Goal: Task Accomplishment & Management: Complete application form

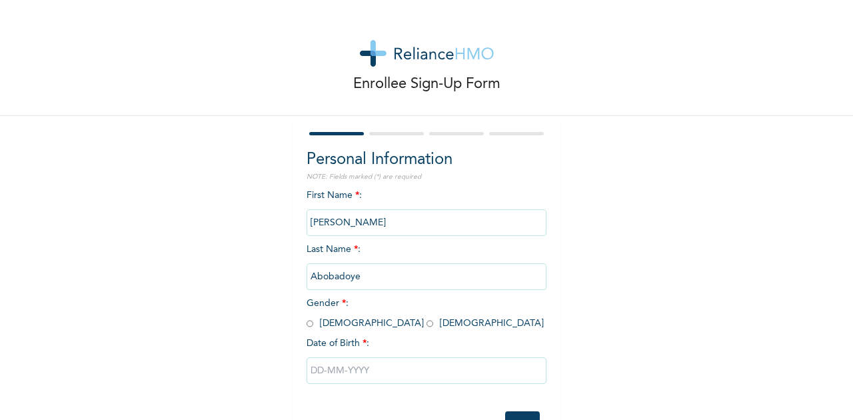
click at [314, 325] on span "Gender * : [DEMOGRAPHIC_DATA] [DEMOGRAPHIC_DATA]" at bounding box center [424, 312] width 237 height 29
click at [308, 323] on input "radio" at bounding box center [309, 323] width 7 height 13
radio input "true"
click at [362, 380] on input "text" at bounding box center [426, 370] width 240 height 27
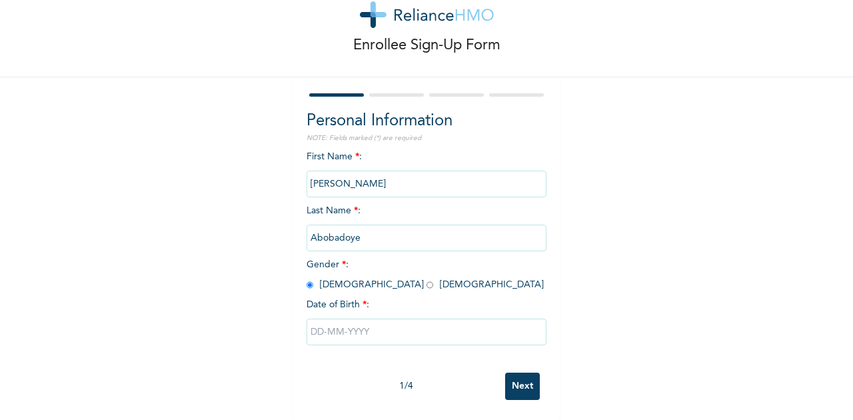
select select "9"
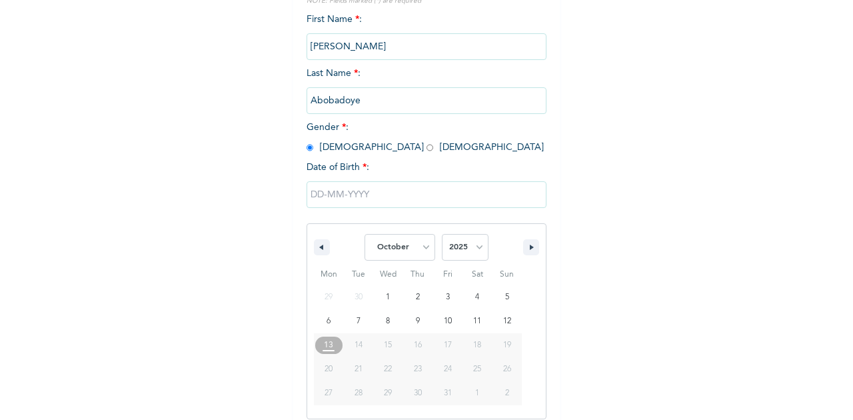
scroll to position [183, 0]
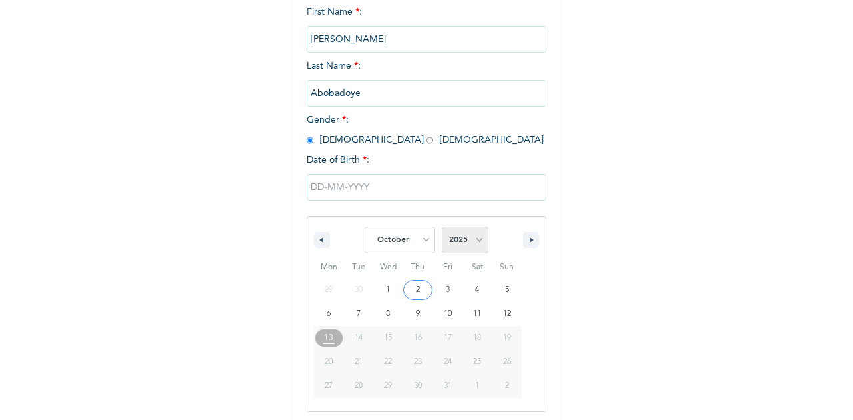
click at [450, 242] on select "2025 2024 2023 2022 2021 2020 2019 2018 2017 2016 2015 2014 2013 2012 2011 2010…" at bounding box center [465, 239] width 47 height 27
select select "1990"
click at [442, 228] on select "2025 2024 2023 2022 2021 2020 2019 2018 2017 2016 2015 2014 2013 2012 2011 2010…" at bounding box center [465, 239] width 47 height 27
click at [418, 240] on select "January February March April May June July August September October November De…" at bounding box center [399, 239] width 71 height 27
select select "4"
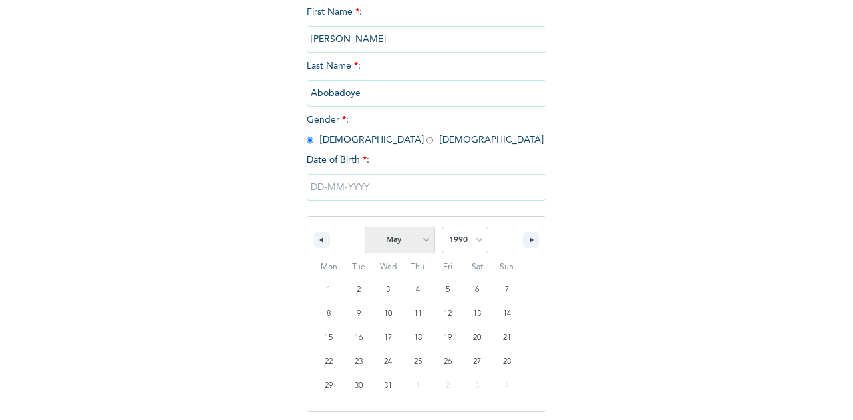
click at [364, 228] on select "January February March April May June July August September October November De…" at bounding box center [399, 239] width 71 height 27
type input "[DATE]"
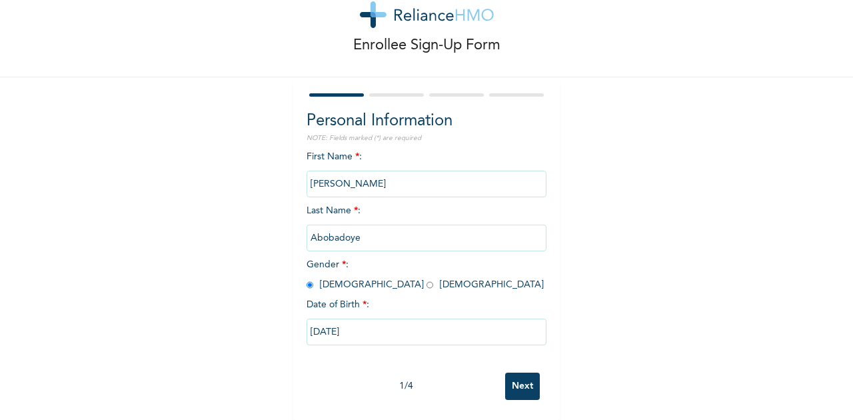
scroll to position [47, 0]
click at [530, 380] on input "Next" at bounding box center [522, 385] width 35 height 27
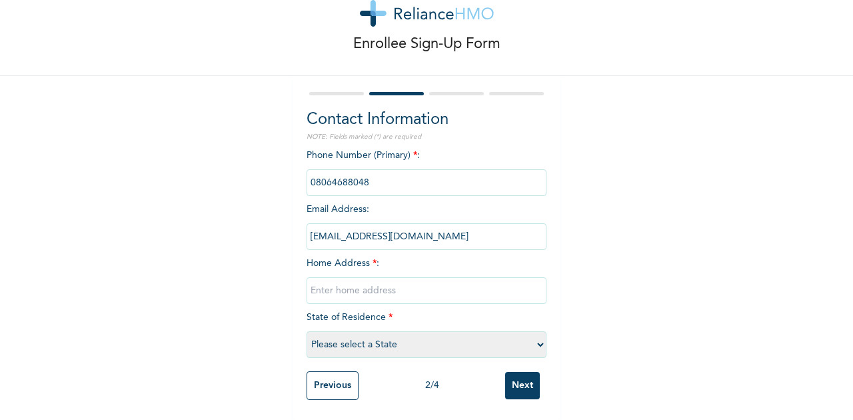
click at [394, 284] on input "text" at bounding box center [426, 290] width 240 height 27
type input "[STREET_ADDRESS]"
select select "25"
click at [525, 381] on input "Next" at bounding box center [522, 385] width 35 height 27
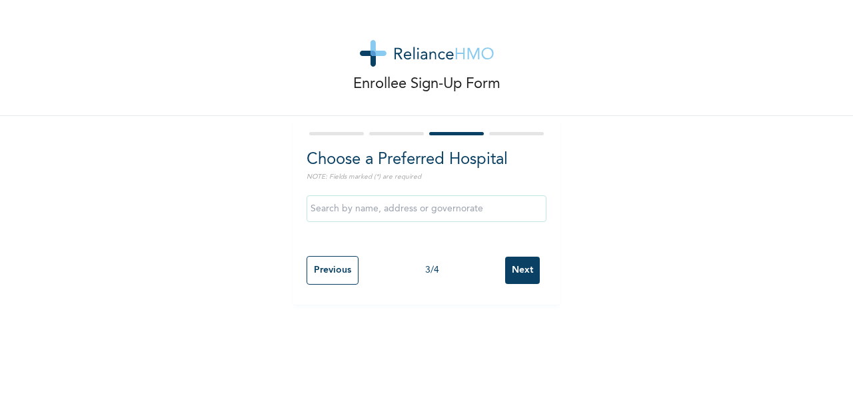
scroll to position [0, 0]
click at [378, 214] on input "text" at bounding box center [426, 208] width 240 height 27
type input "Utmost care Hospital"
click at [518, 274] on input "Next" at bounding box center [522, 269] width 35 height 27
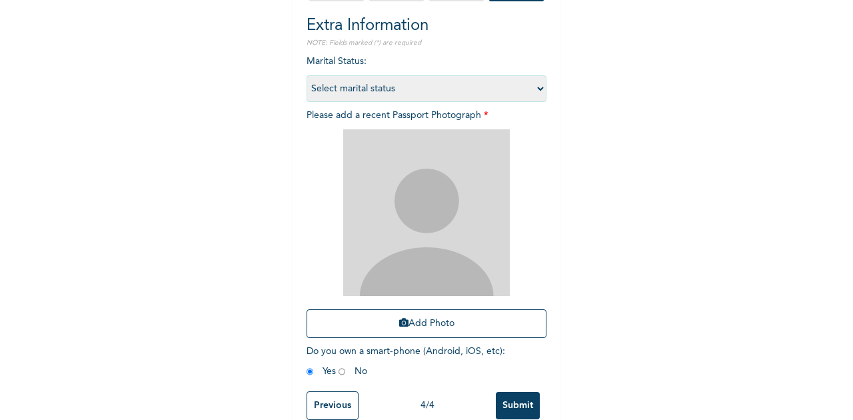
scroll to position [161, 0]
